Goal: Feedback & Contribution: Submit feedback/report problem

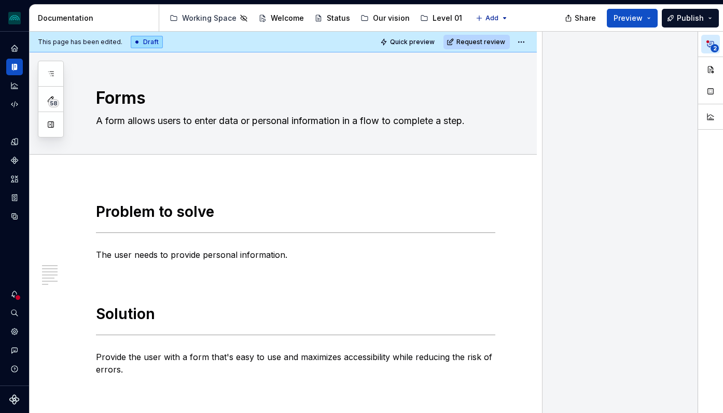
type textarea "*"
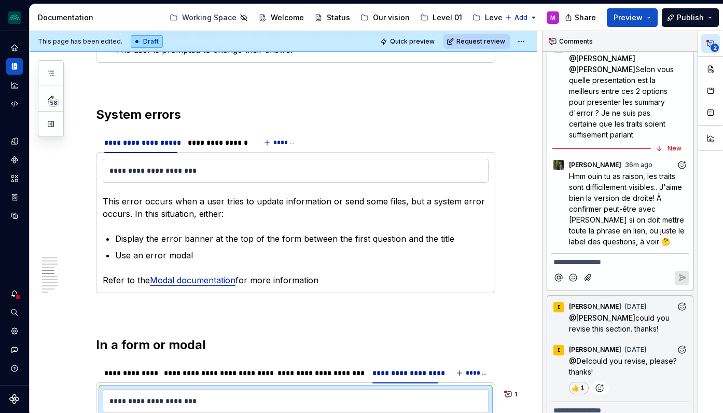
scroll to position [693, 0]
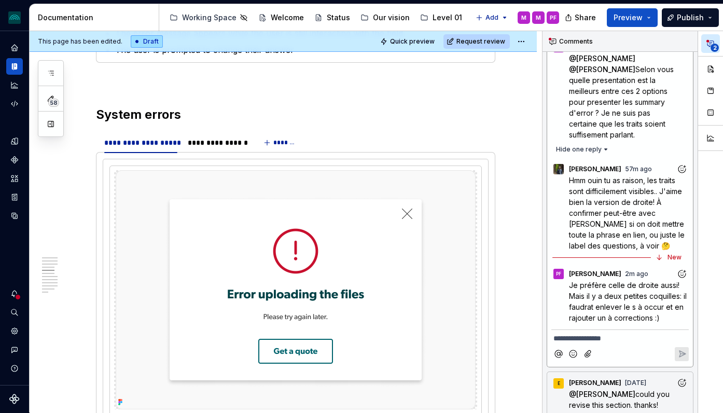
type textarea "*"
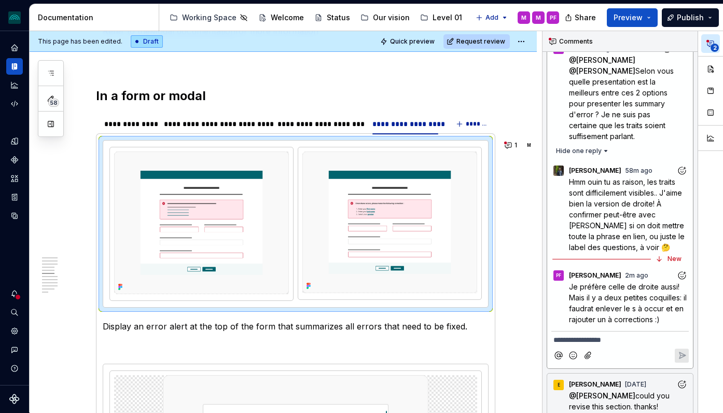
scroll to position [43, 0]
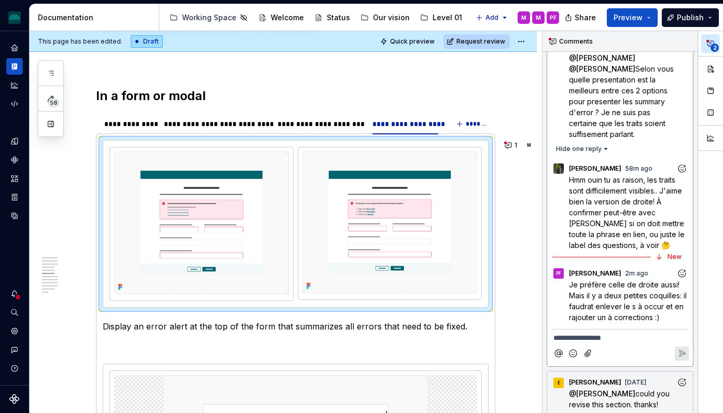
click at [682, 169] on icon "Add reaction" at bounding box center [682, 169] width 3 height 3
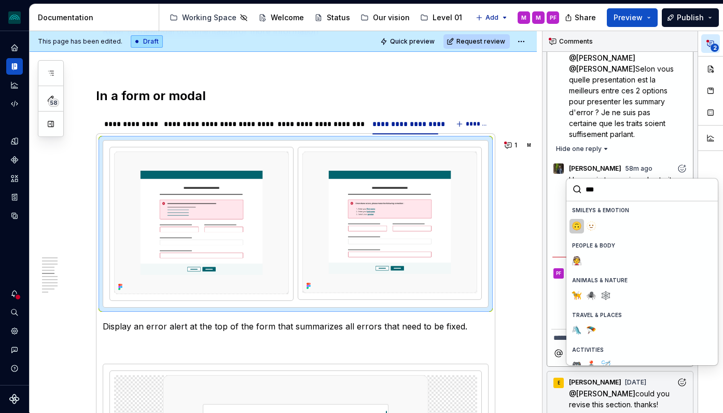
type input "****"
click at [578, 226] on span "💡" at bounding box center [577, 226] width 8 height 10
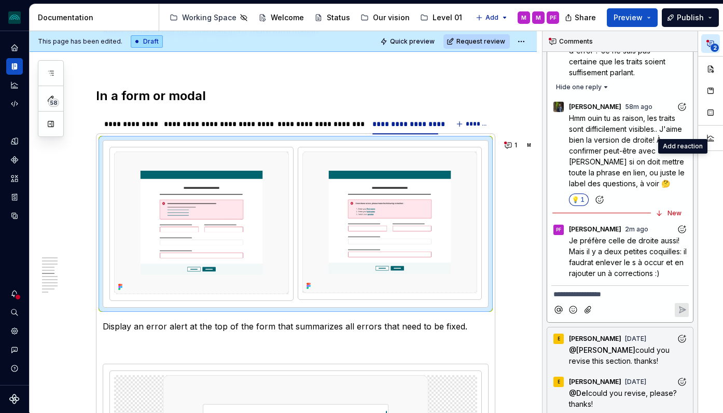
scroll to position [120, 0]
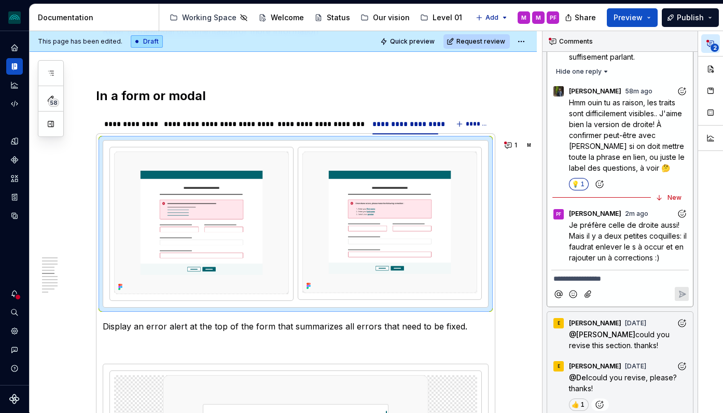
click at [681, 211] on icon "Add reaction" at bounding box center [682, 214] width 10 height 10
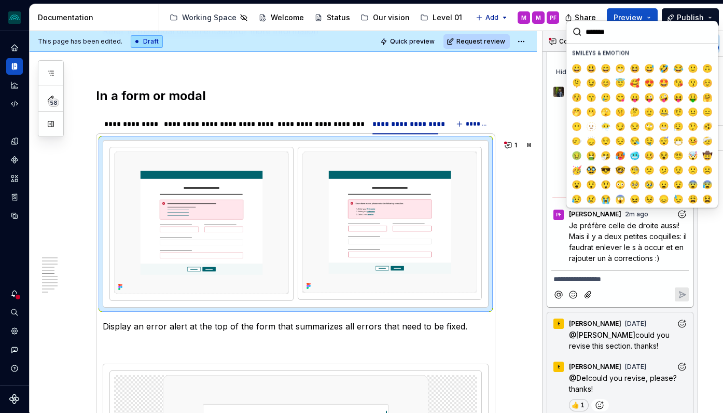
scroll to position [112, 0]
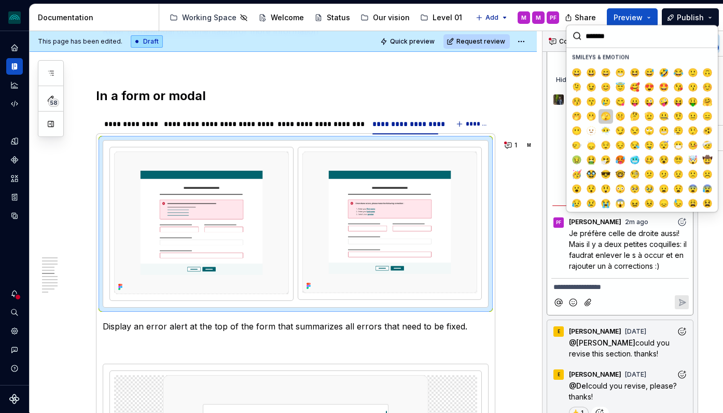
click at [604, 117] on span "🫣" at bounding box center [606, 116] width 8 height 10
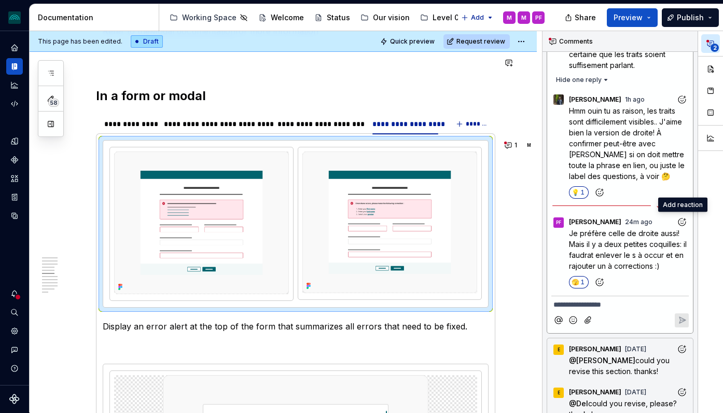
type textarea "*"
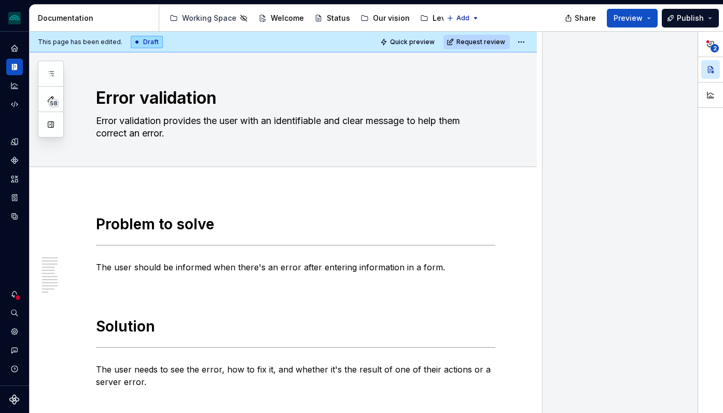
type textarea "*"
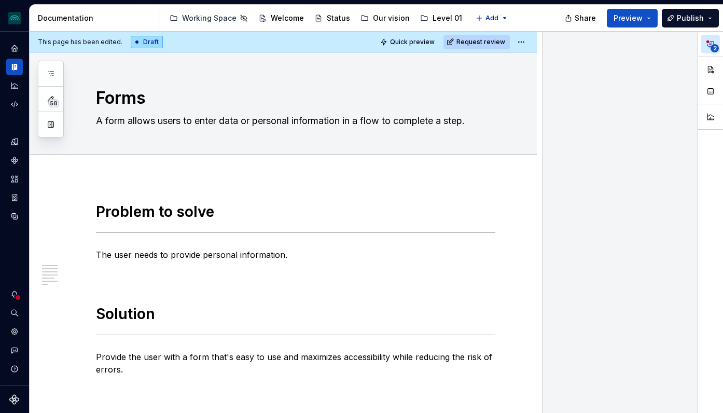
type textarea "*"
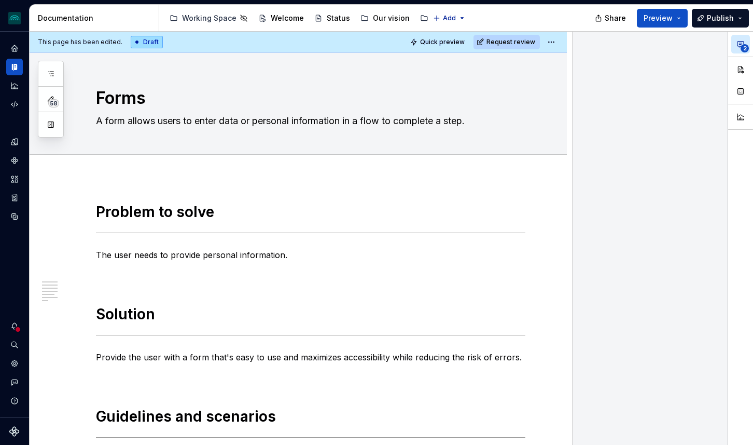
type textarea "*"
